Goal: Find specific fact: Find specific fact

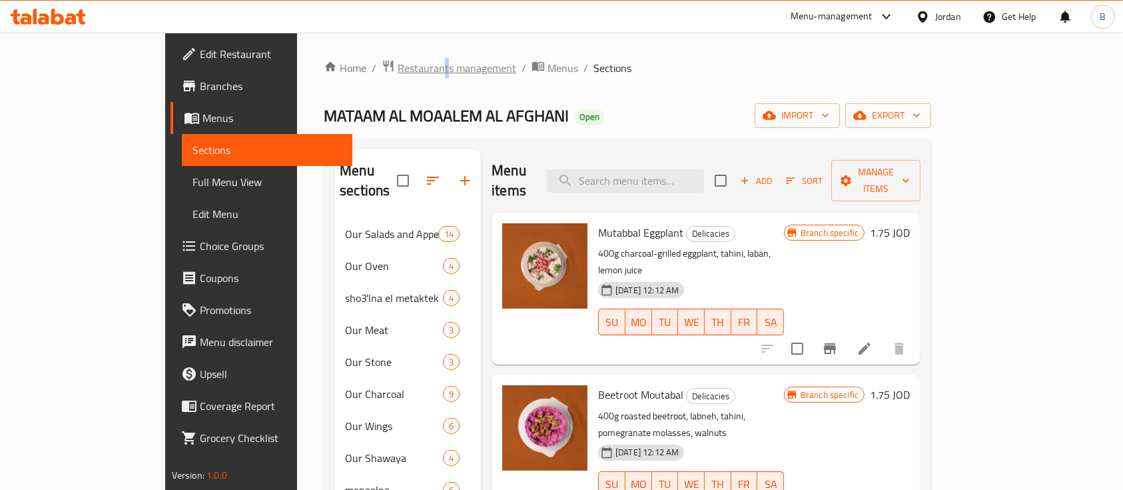
drag, startPoint x: 0, startPoint y: 0, endPoint x: 334, endPoint y: 61, distance: 340.0
click at [334, 57] on div "Home / Restaurants management / Menus / Sections MATAAM AL MOAALEM AL AFGHANI O…" at bounding box center [627, 355] width 661 height 644
click at [398, 61] on span "Restaurants management" at bounding box center [457, 68] width 119 height 16
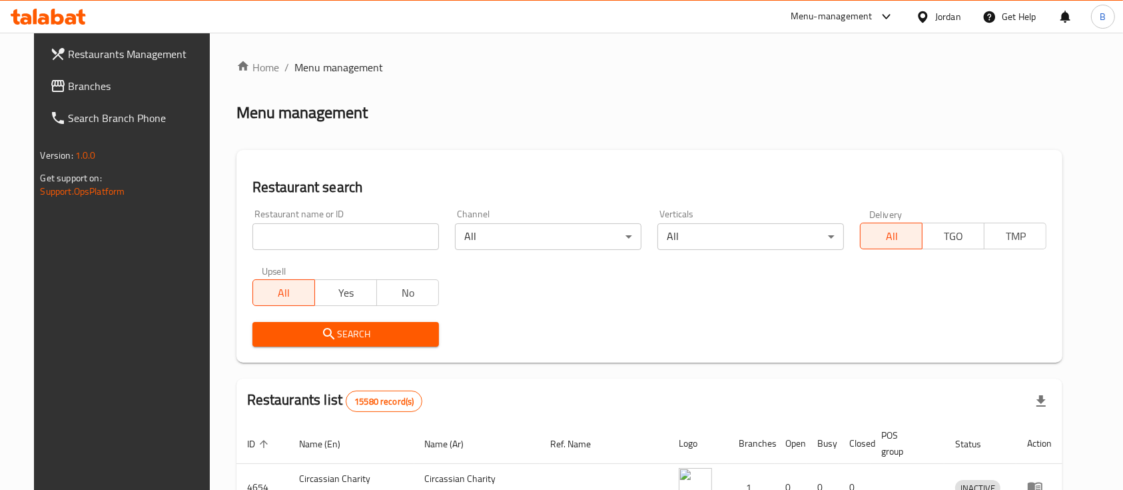
click at [318, 242] on input "search" at bounding box center [345, 236] width 187 height 27
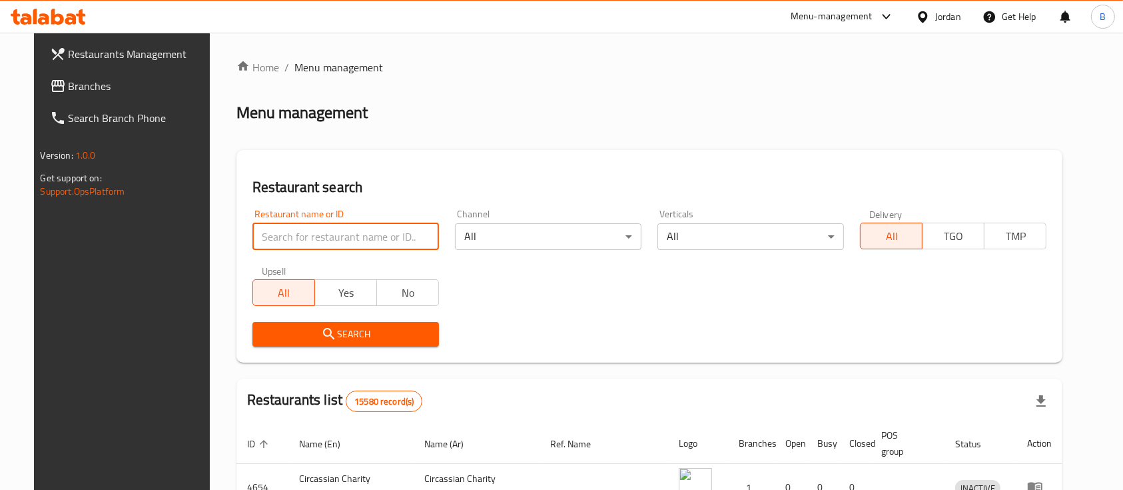
paste input "زينجروف"
type input "زينجروف"
click button "Search" at bounding box center [345, 334] width 187 height 25
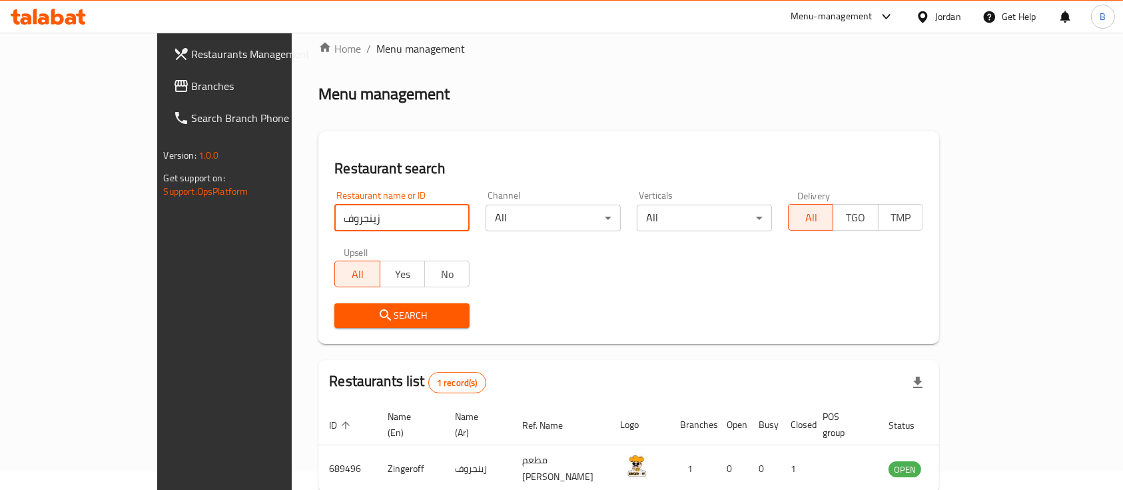
scroll to position [78, 0]
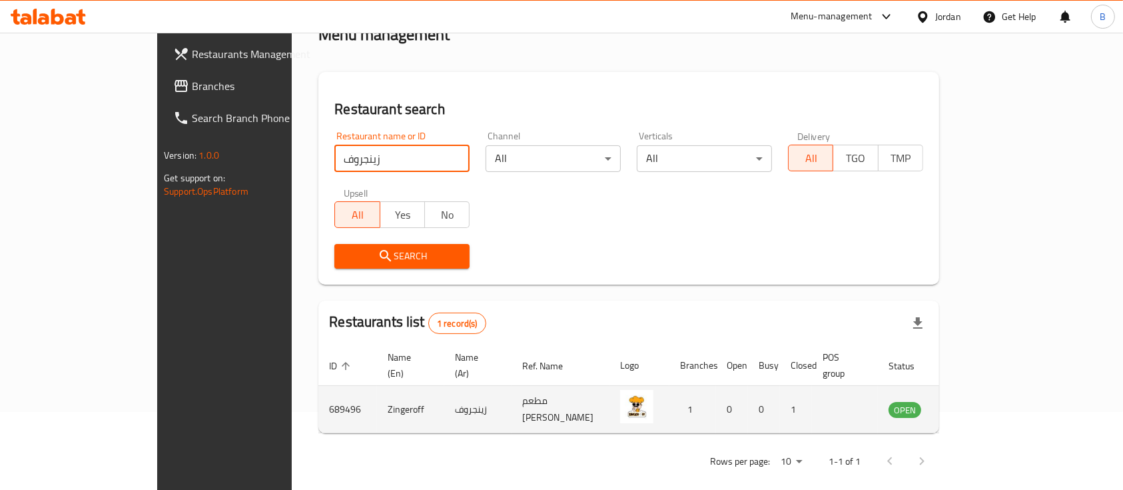
click at [318, 392] on td "689496" at bounding box center [347, 409] width 59 height 47
copy td "689496"
click at [377, 394] on td "Zingeroff" at bounding box center [410, 409] width 67 height 47
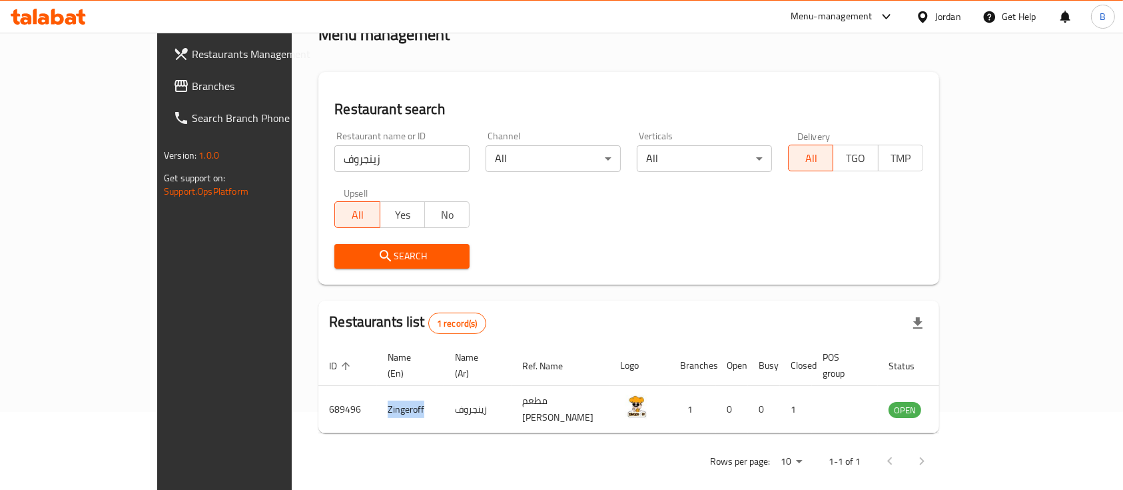
copy td "Zingeroff"
